Goal: Information Seeking & Learning: Learn about a topic

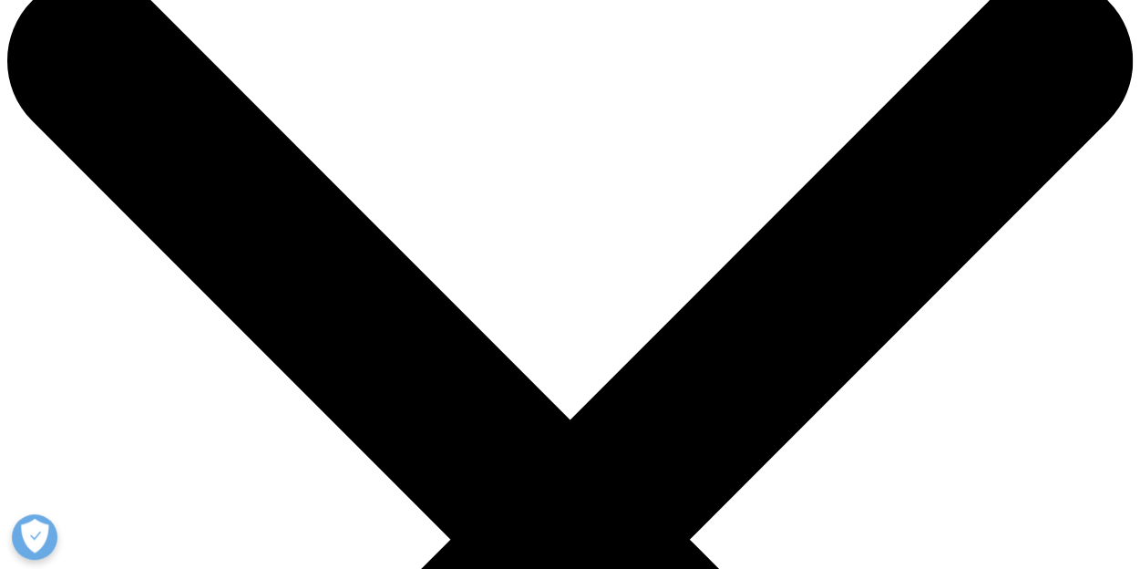
scroll to position [91, 0]
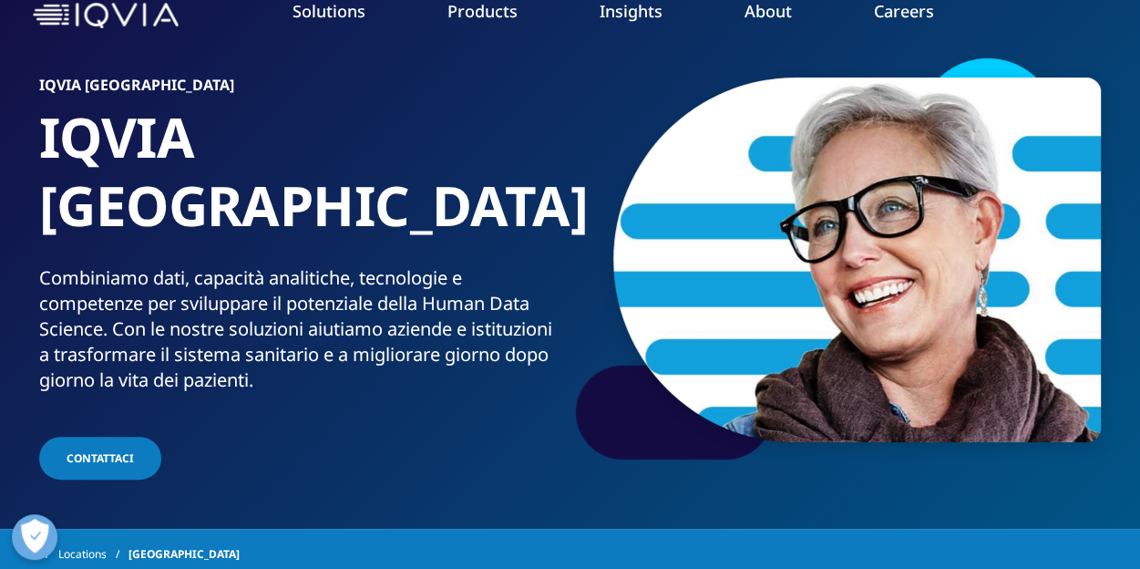
click at [729, 188] on link "Commercial Compliance" at bounding box center [723, 193] width 260 height 20
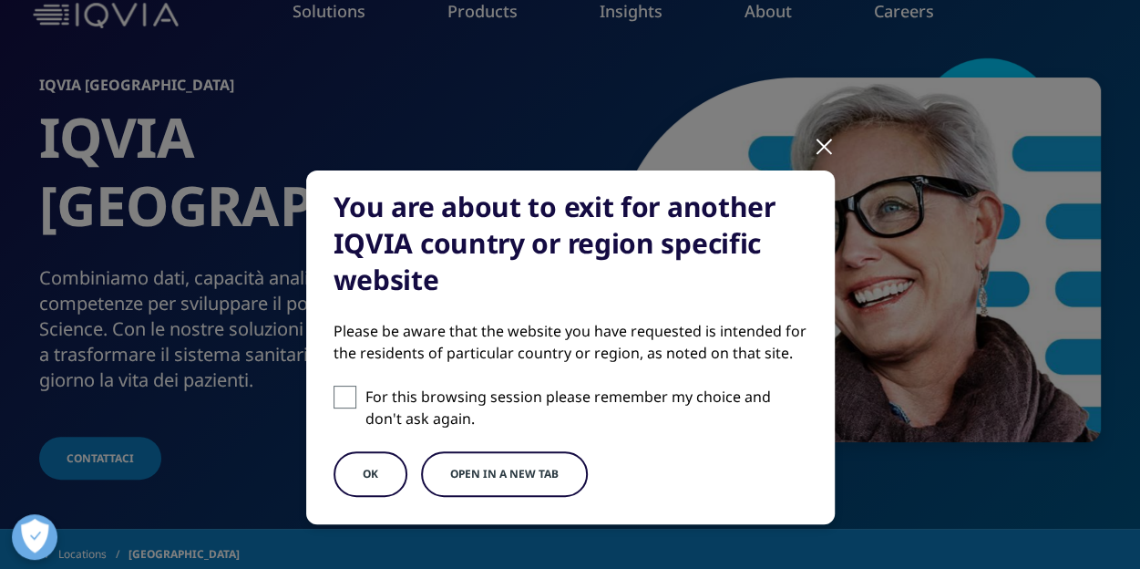
click at [364, 474] on button "OK" at bounding box center [371, 474] width 74 height 46
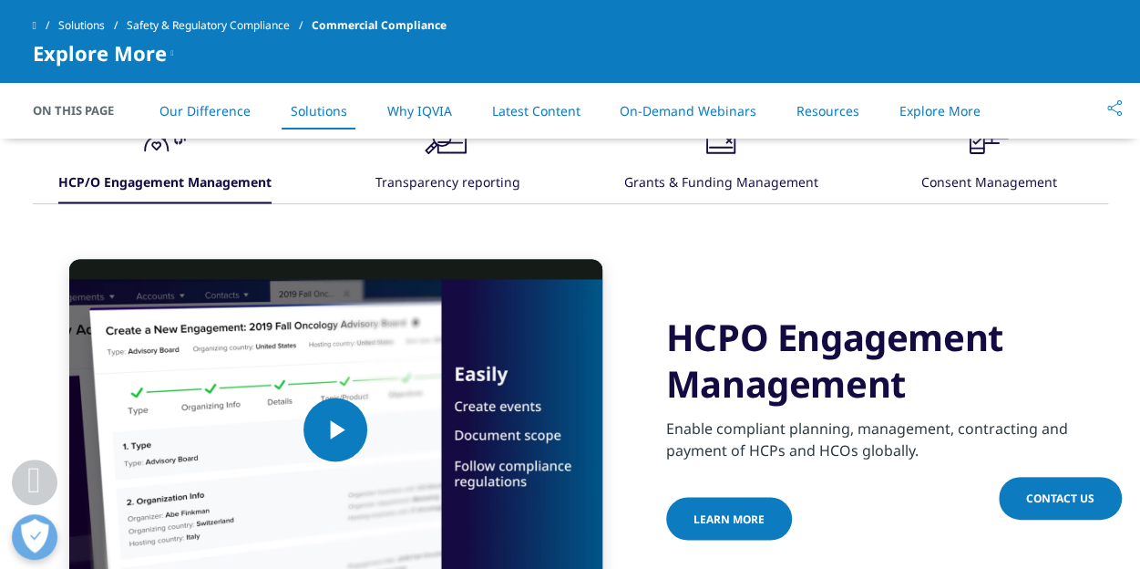
scroll to position [1185, 0]
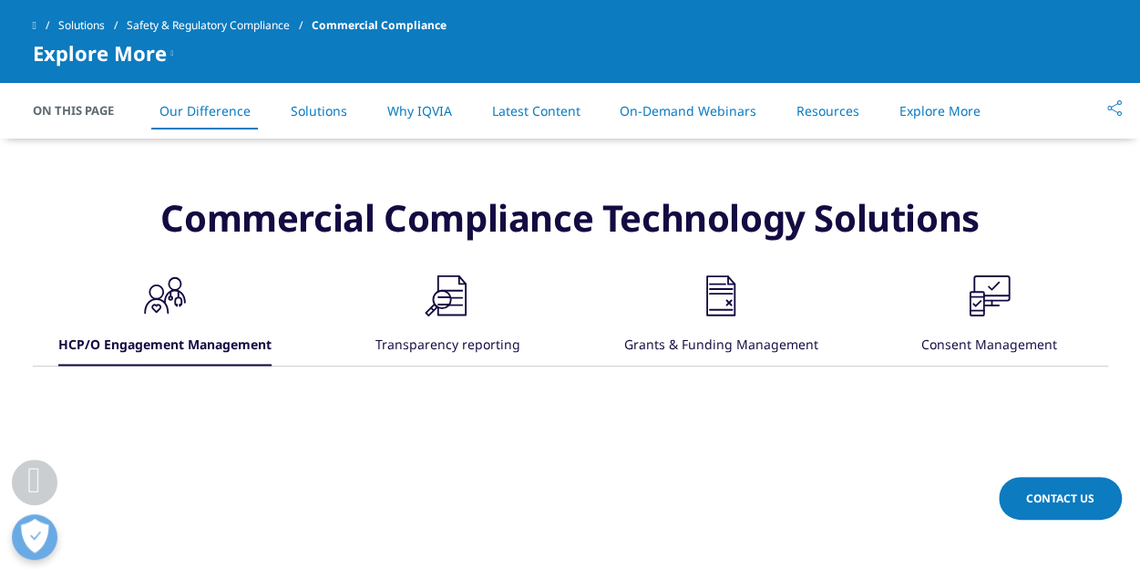
click at [192, 303] on icon ".cls-1{fill:#231f20;}" at bounding box center [165, 295] width 55 height 55
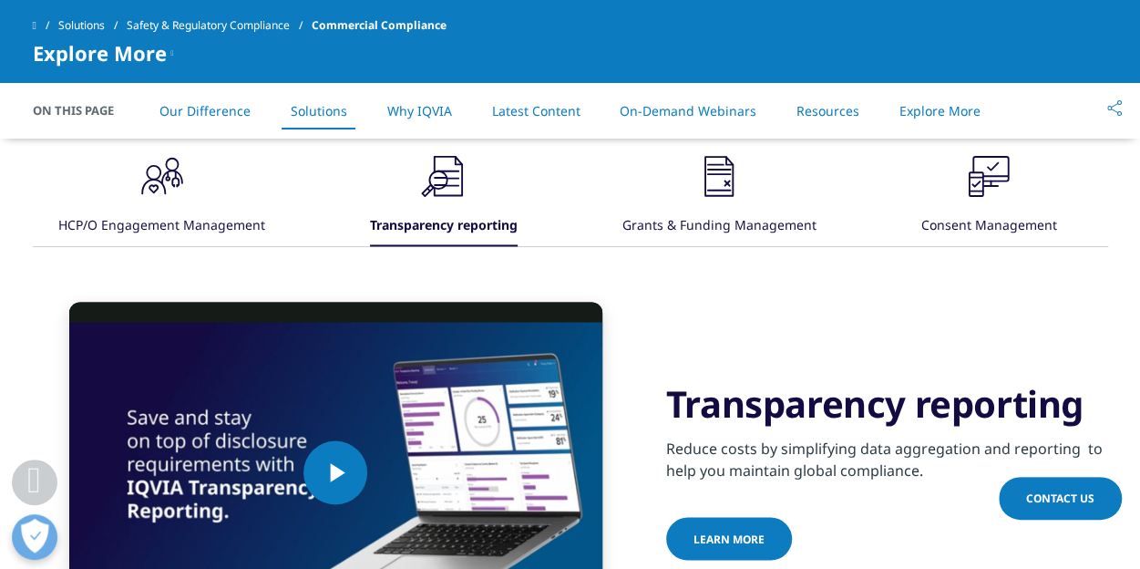
scroll to position [1276, 0]
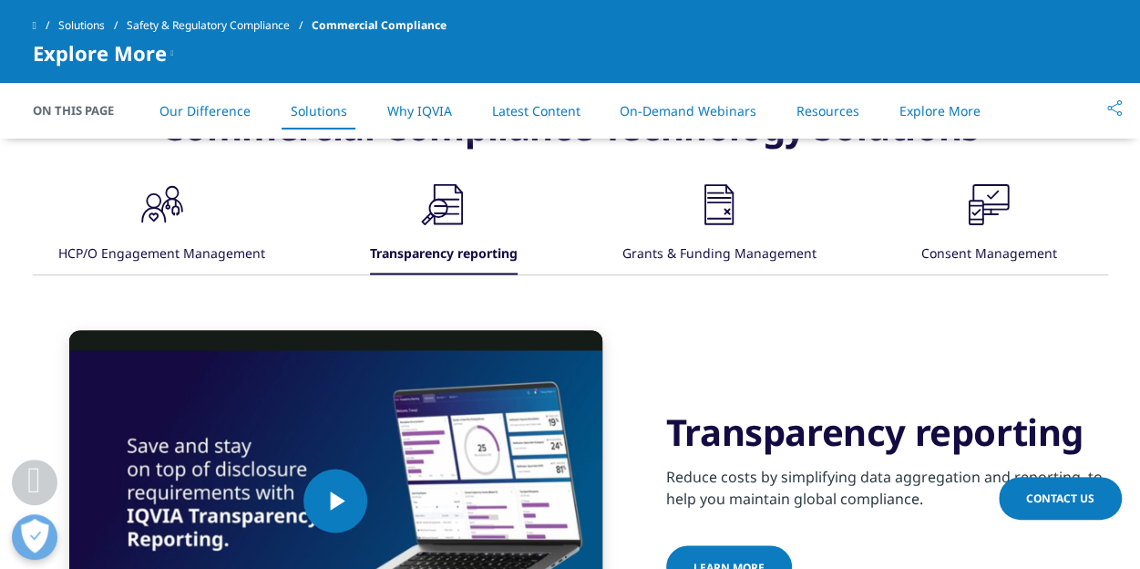
click at [183, 211] on icon at bounding box center [172, 205] width 22 height 14
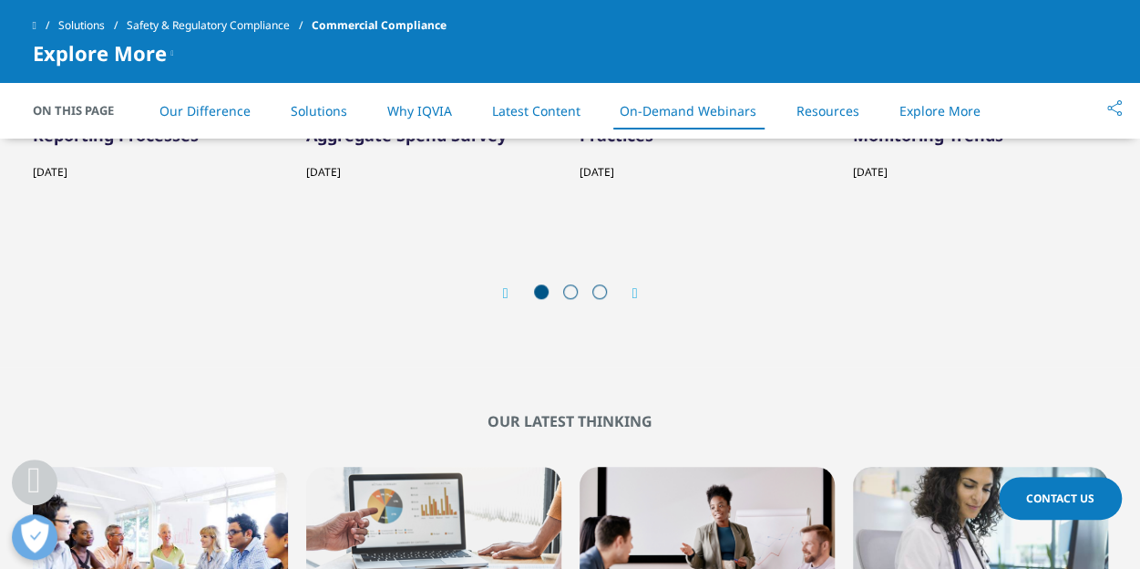
scroll to position [4465, 0]
